Goal: Task Accomplishment & Management: Complete application form

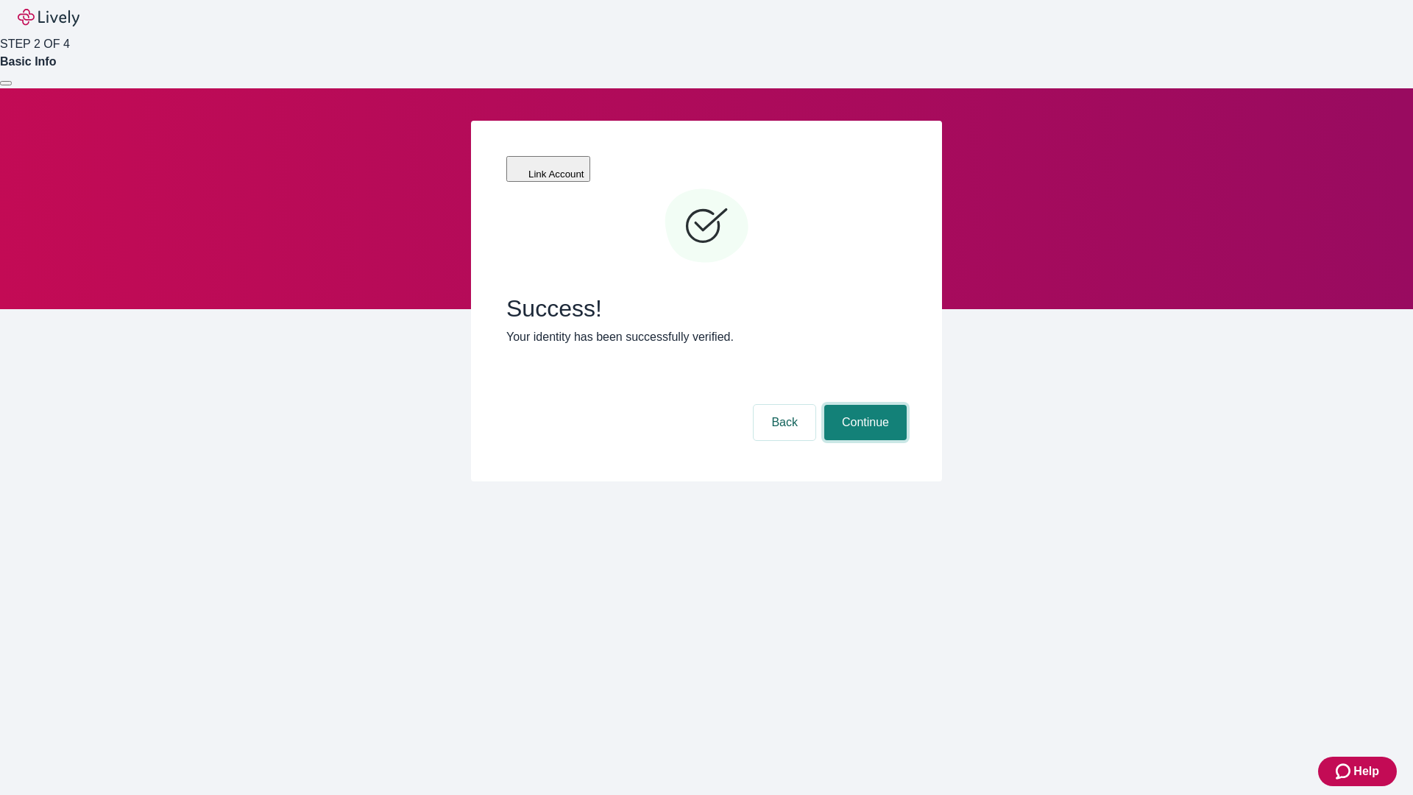
click at [863, 405] on button "Continue" at bounding box center [865, 422] width 82 height 35
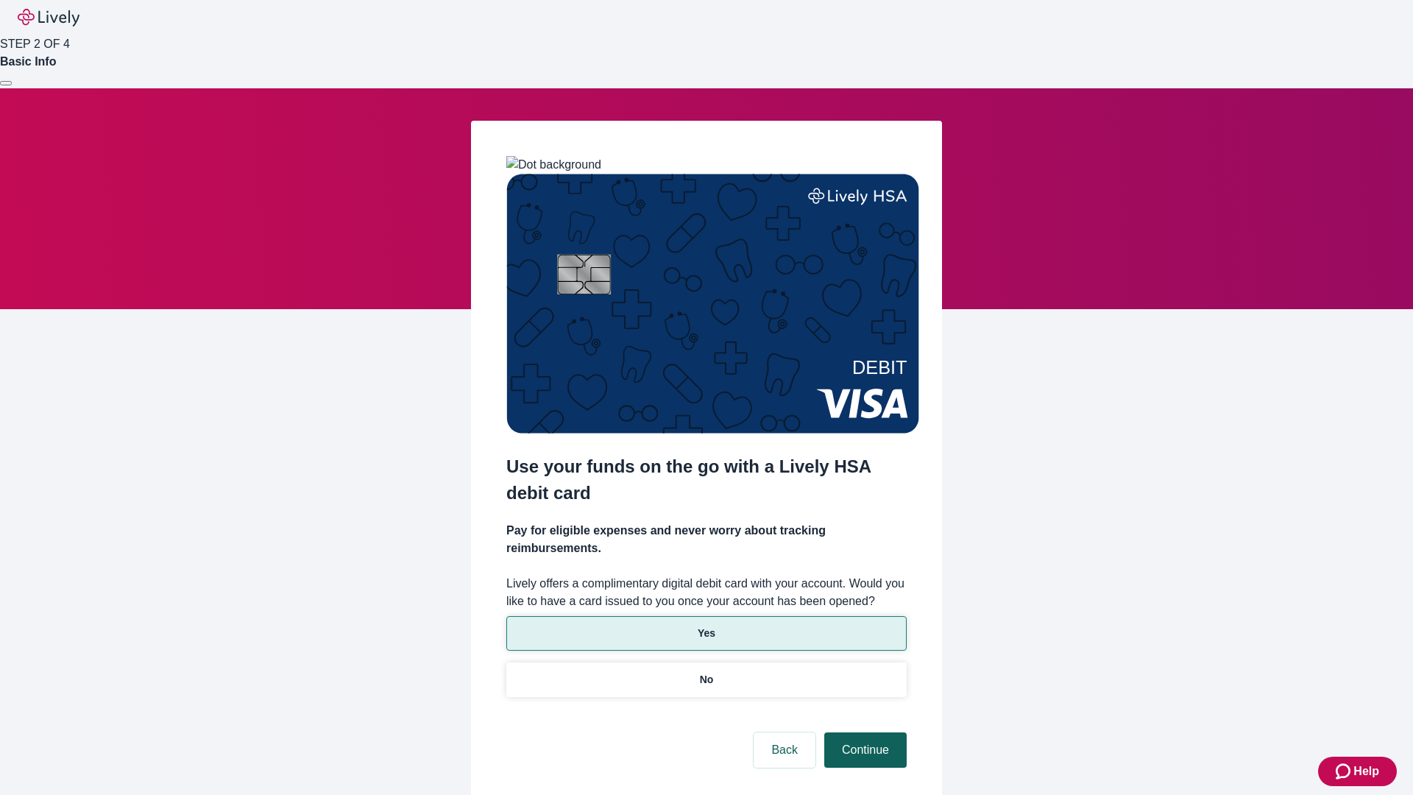
click at [706, 626] on p "Yes" at bounding box center [707, 633] width 18 height 15
click at [863, 732] on button "Continue" at bounding box center [865, 749] width 82 height 35
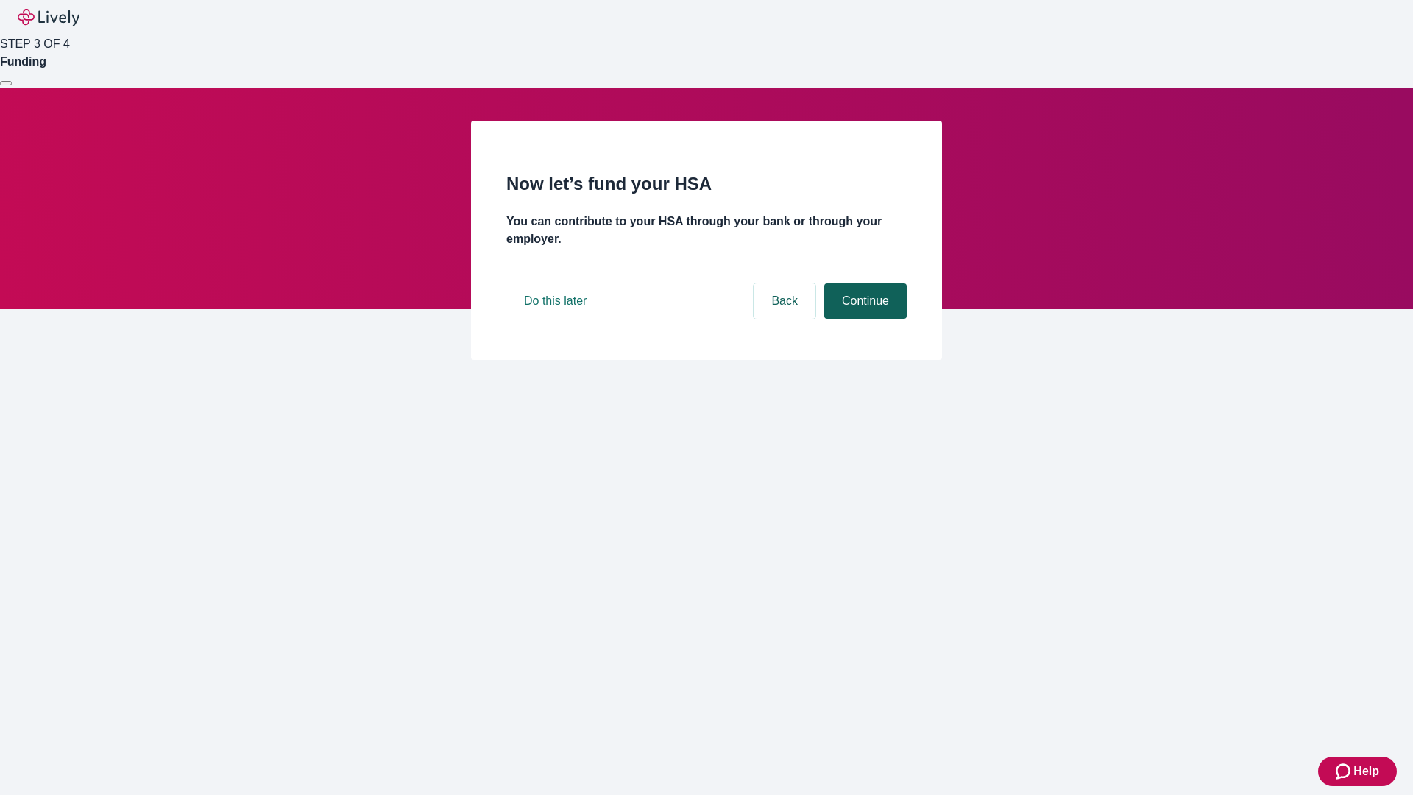
click at [863, 319] on button "Continue" at bounding box center [865, 300] width 82 height 35
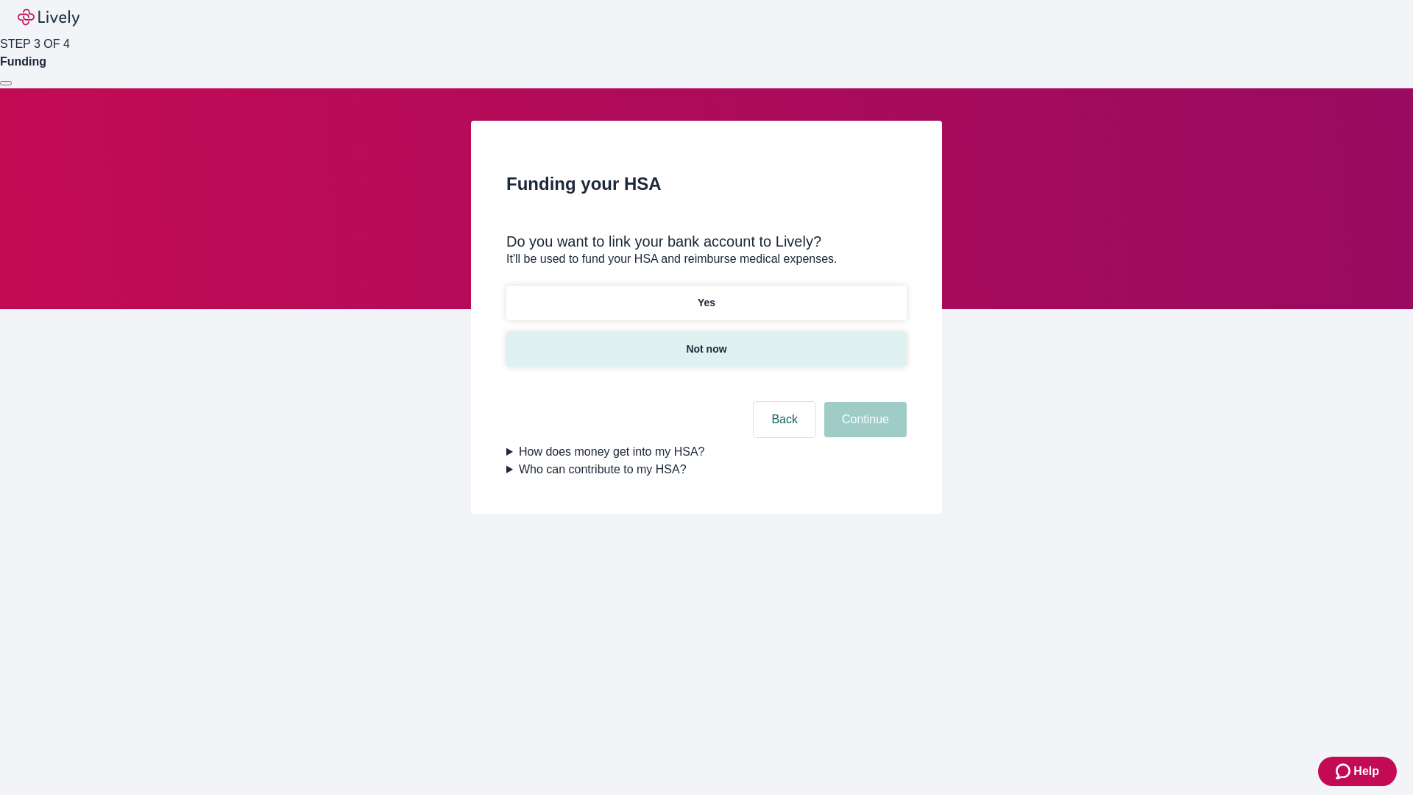
click at [706, 342] on p "Not now" at bounding box center [706, 349] width 40 height 15
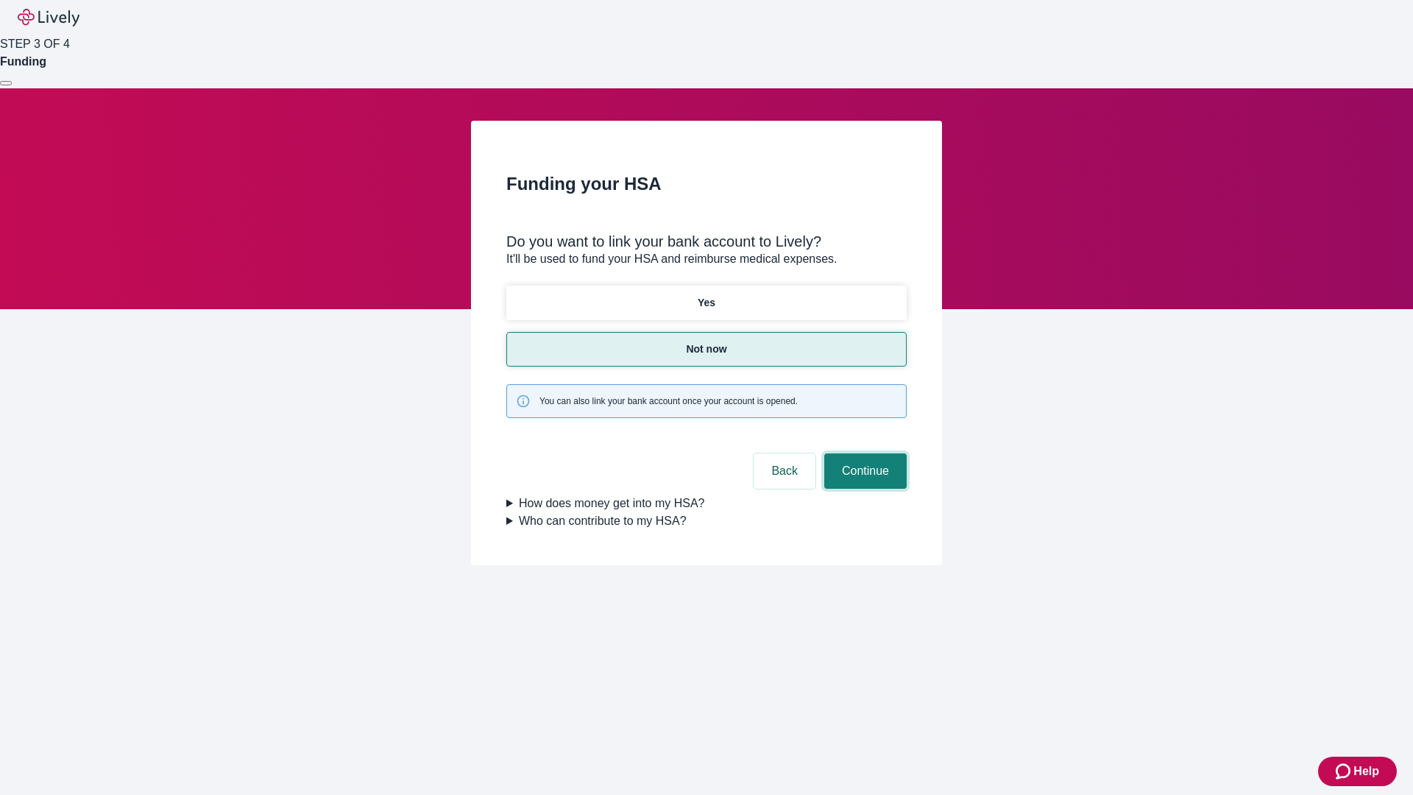
click at [863, 453] on button "Continue" at bounding box center [865, 470] width 82 height 35
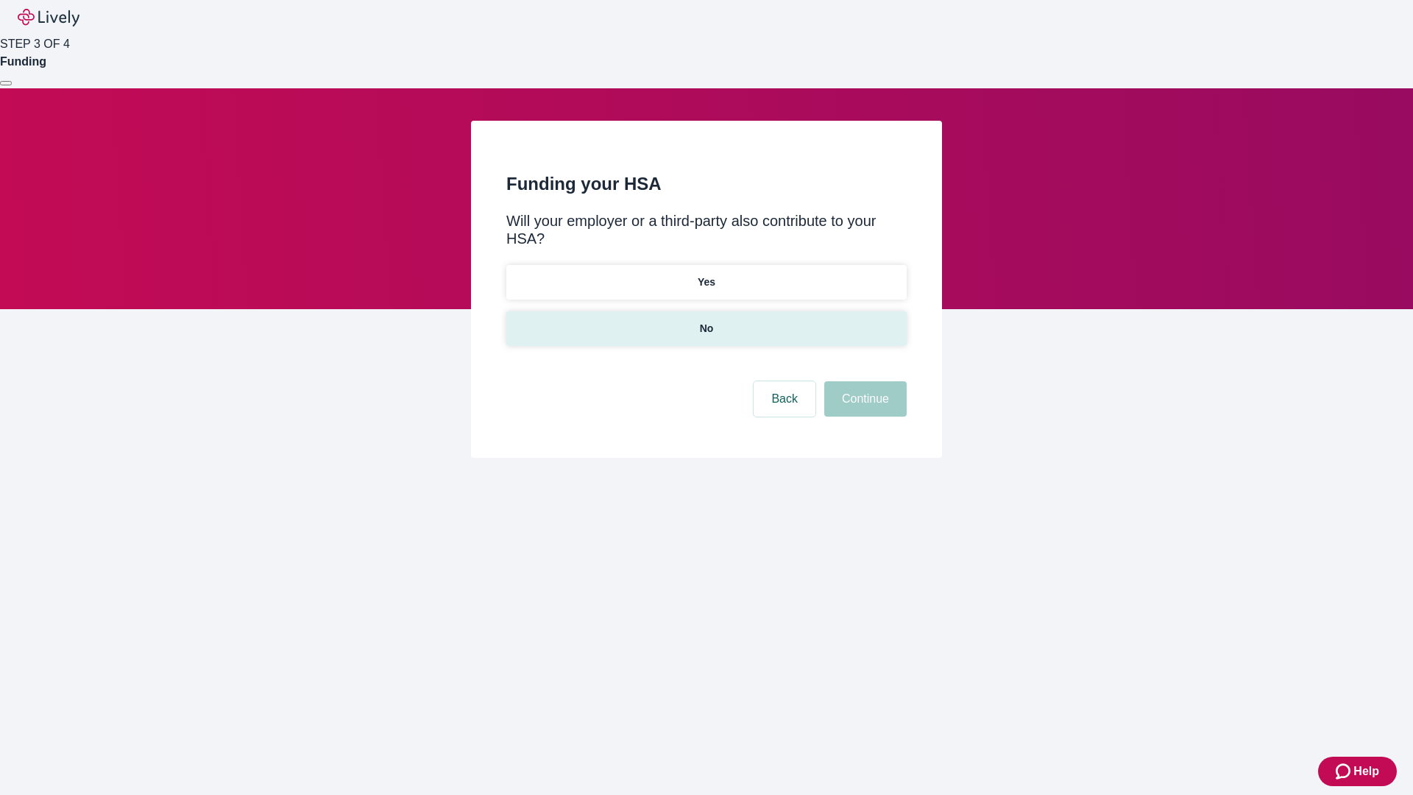
click at [706, 321] on p "No" at bounding box center [707, 328] width 14 height 15
click at [863, 381] on button "Continue" at bounding box center [865, 398] width 82 height 35
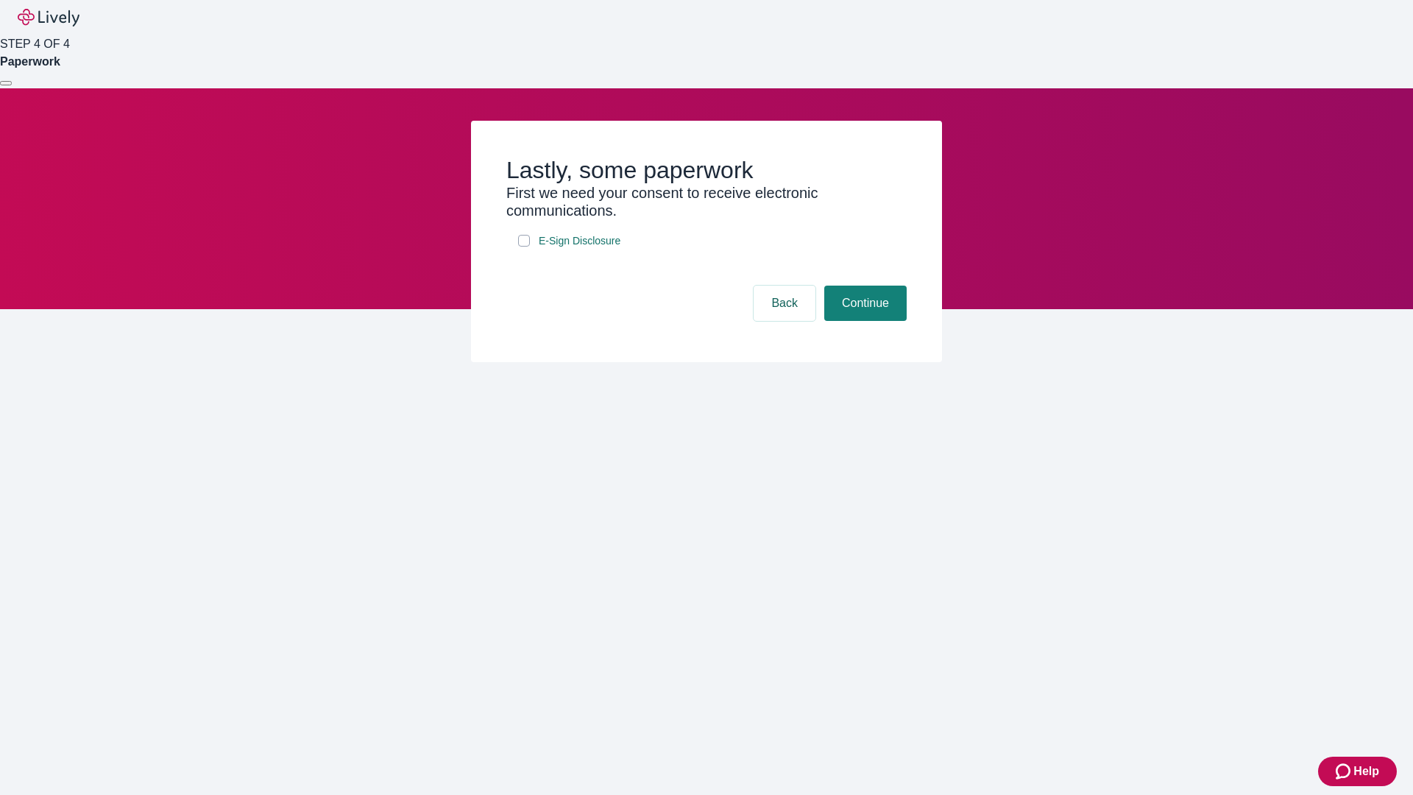
click at [524, 247] on input "E-Sign Disclosure" at bounding box center [524, 241] width 12 height 12
checkbox input "true"
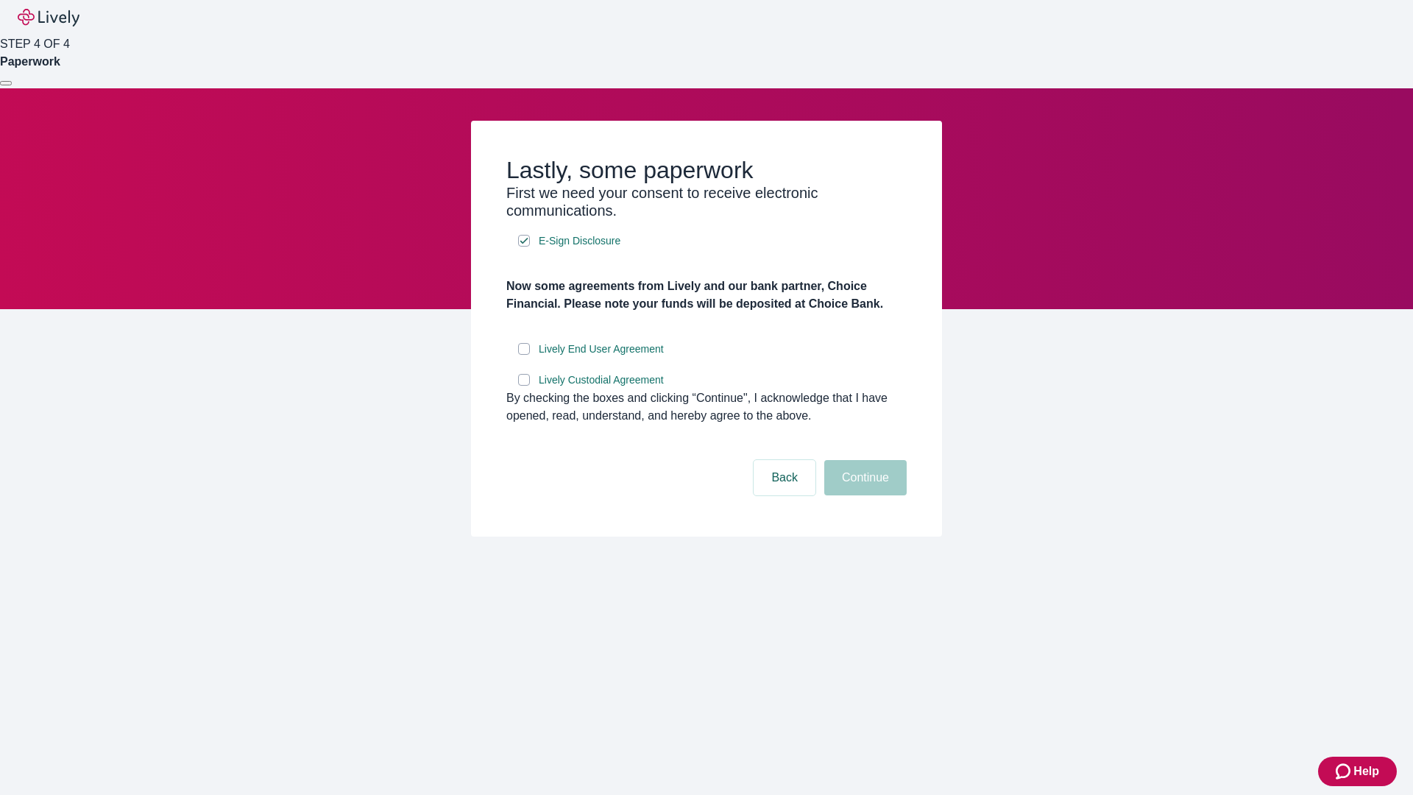
click at [524, 355] on input "Lively End User Agreement" at bounding box center [524, 349] width 12 height 12
checkbox input "true"
click at [524, 386] on input "Lively Custodial Agreement" at bounding box center [524, 380] width 12 height 12
checkbox input "true"
click at [863, 495] on button "Continue" at bounding box center [865, 477] width 82 height 35
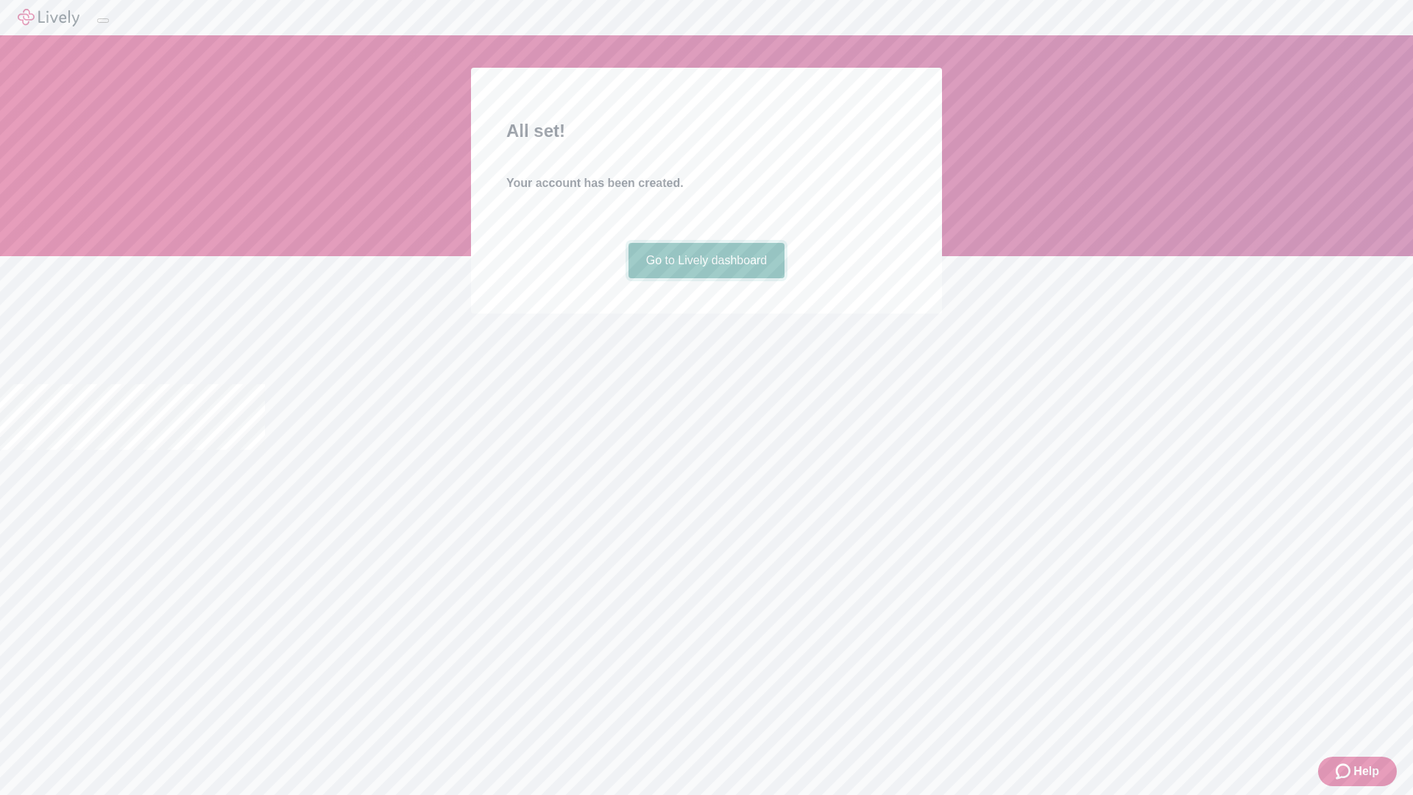
click at [706, 278] on link "Go to Lively dashboard" at bounding box center [707, 260] width 157 height 35
